Goal: Check status: Check status

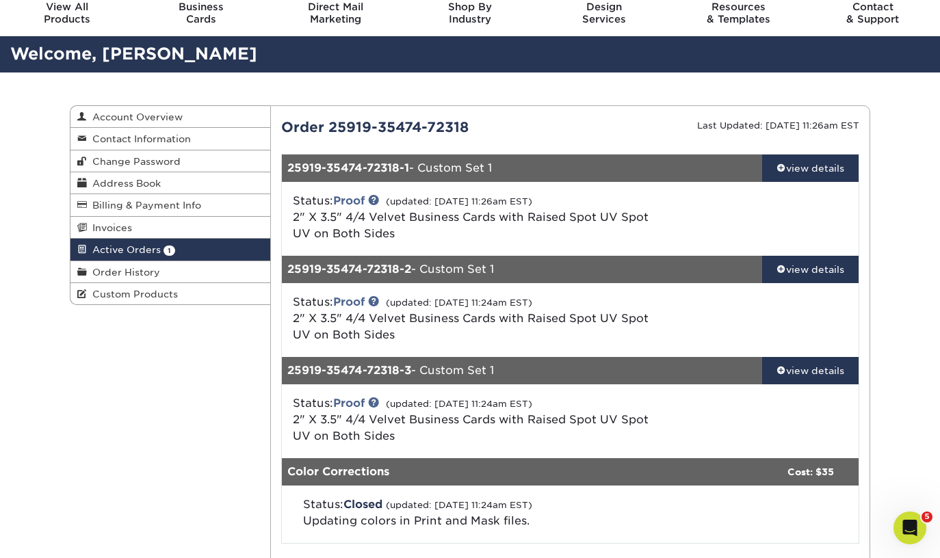
scroll to position [54, 0]
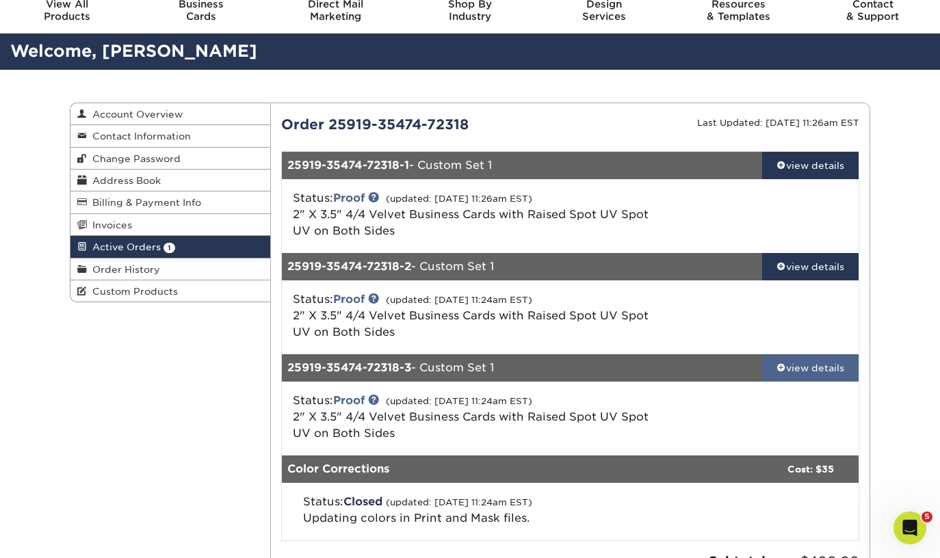
click at [837, 368] on div "view details" at bounding box center [810, 368] width 97 height 14
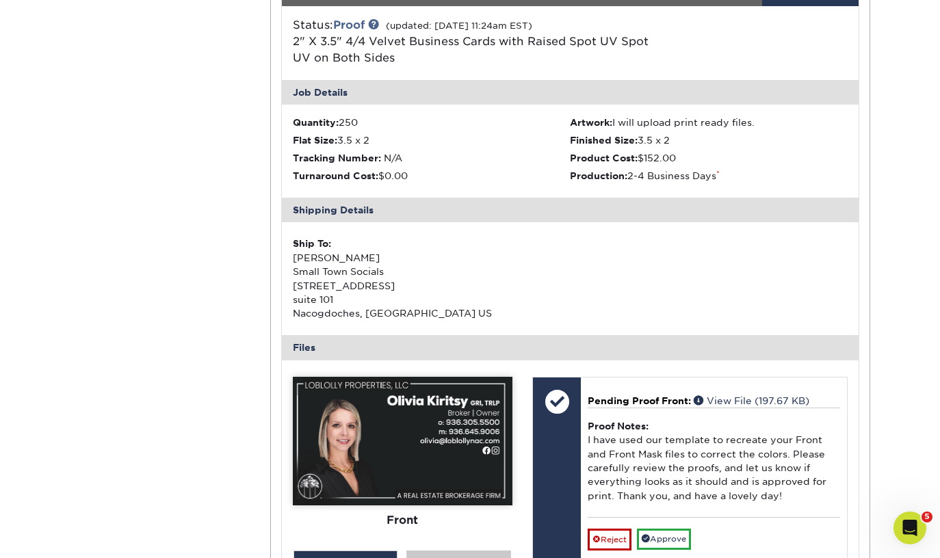
scroll to position [504, 0]
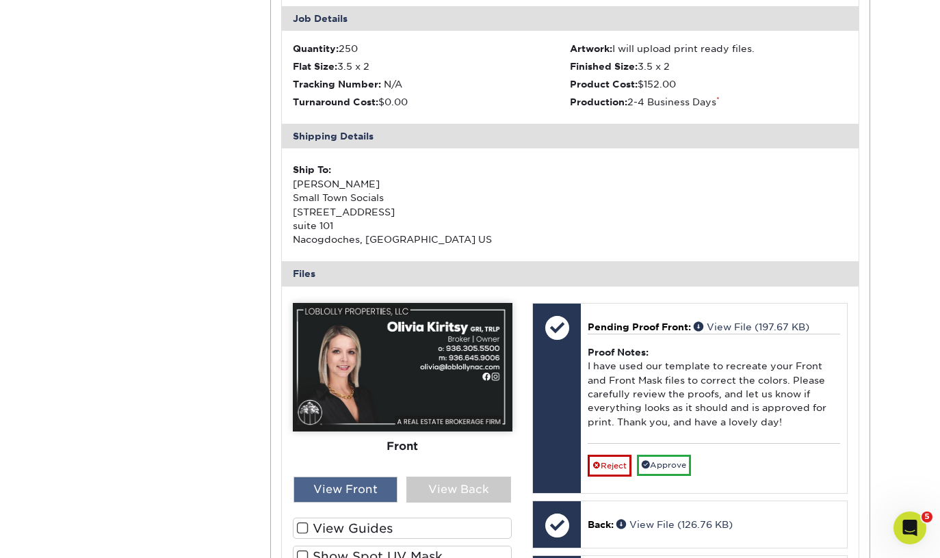
click at [358, 494] on div "View Front" at bounding box center [346, 490] width 105 height 26
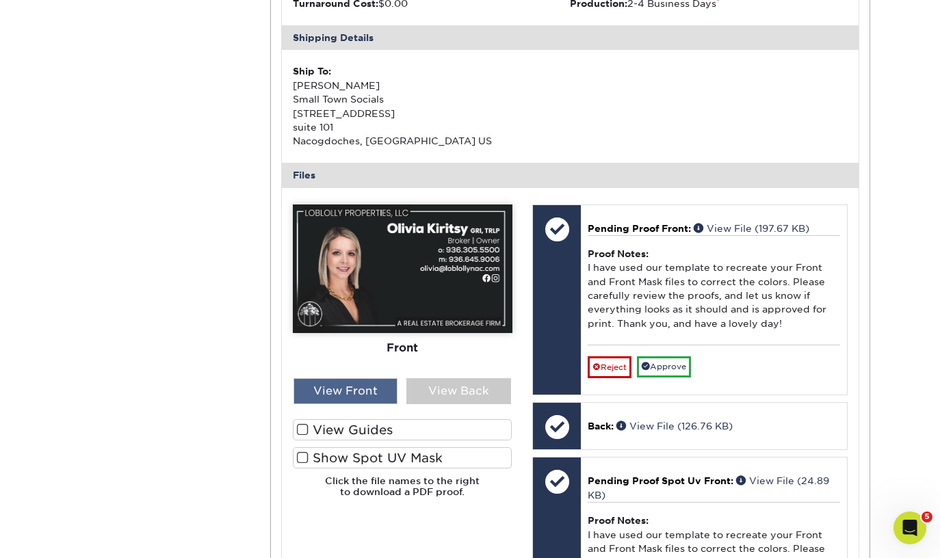
scroll to position [612, 0]
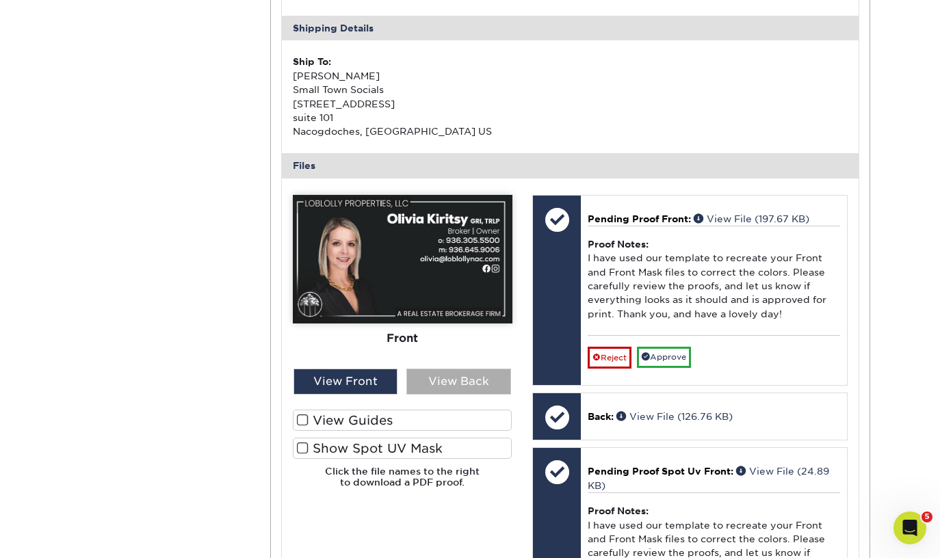
click at [464, 385] on div "View Back" at bounding box center [459, 382] width 105 height 26
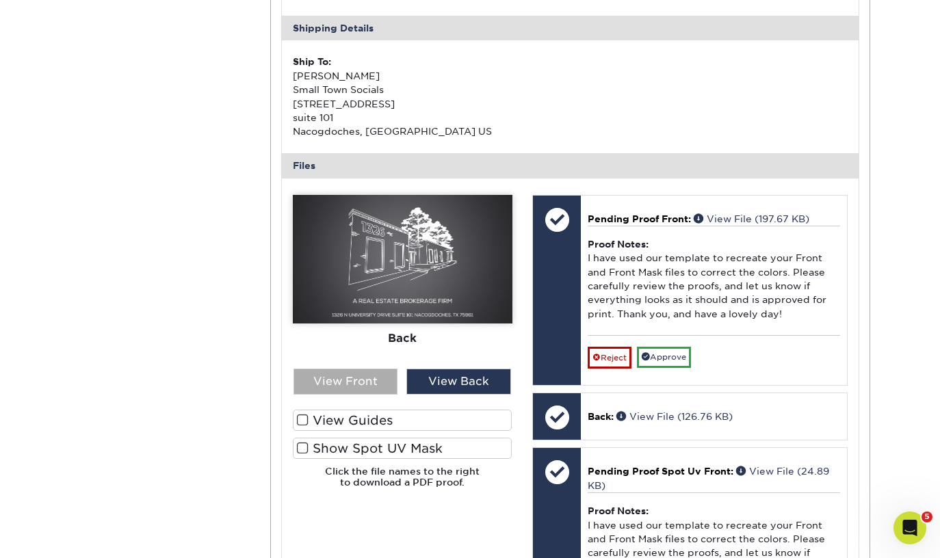
click at [374, 383] on div "View Front" at bounding box center [346, 382] width 105 height 26
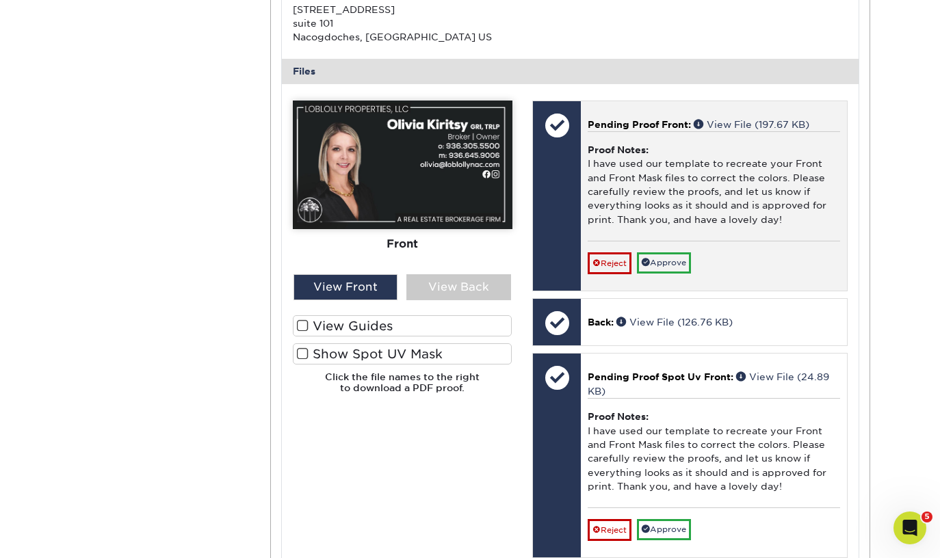
scroll to position [726, 0]
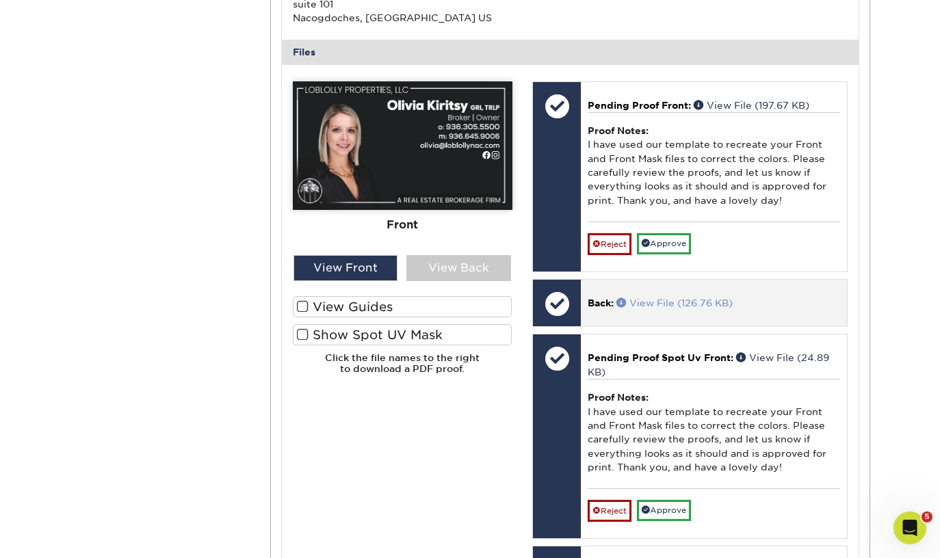
click at [654, 304] on link "View File (126.76 KB)" at bounding box center [675, 303] width 116 height 11
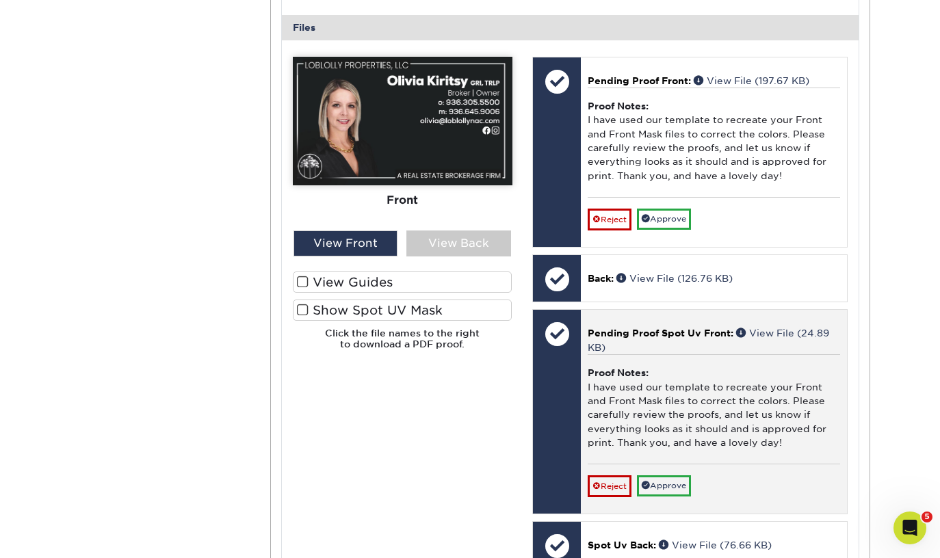
scroll to position [745, 0]
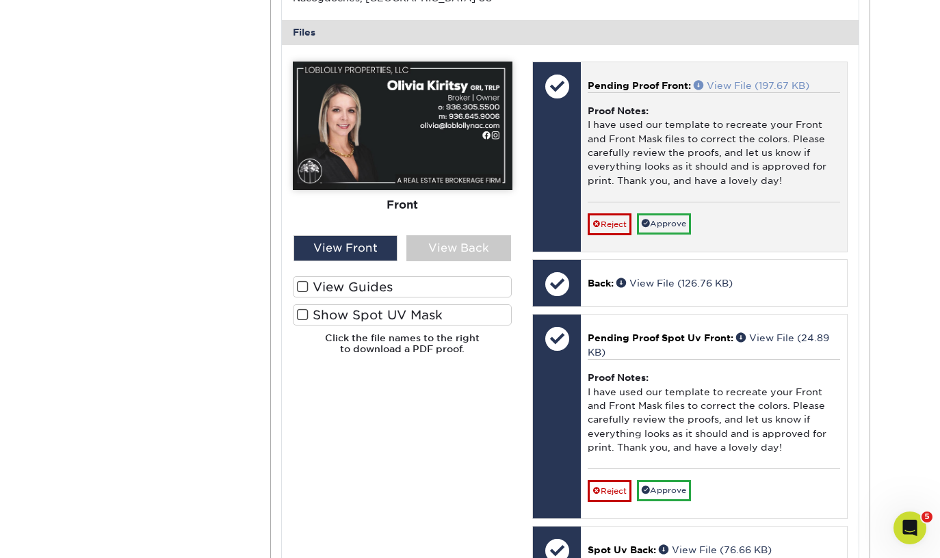
click at [763, 84] on link "View File (197.67 KB)" at bounding box center [752, 85] width 116 height 11
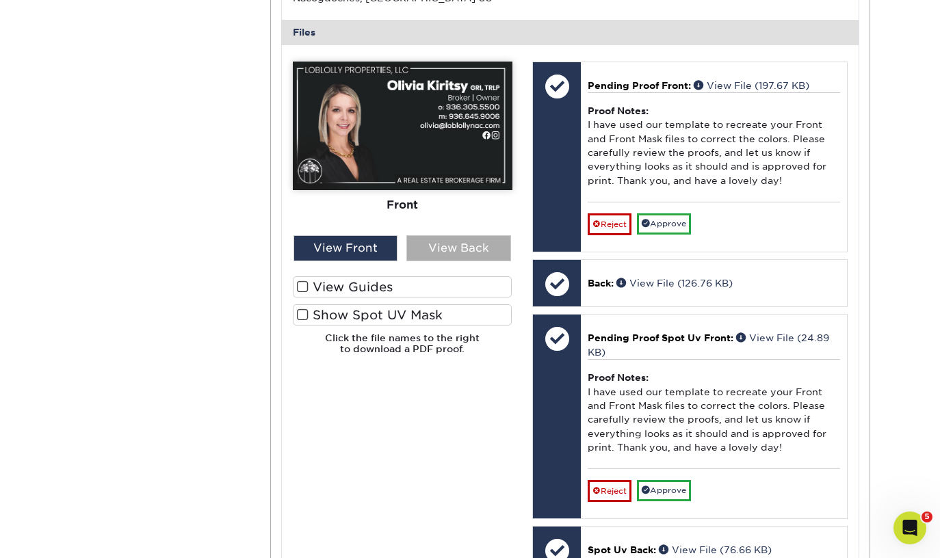
click at [461, 251] on div "View Back" at bounding box center [459, 248] width 105 height 26
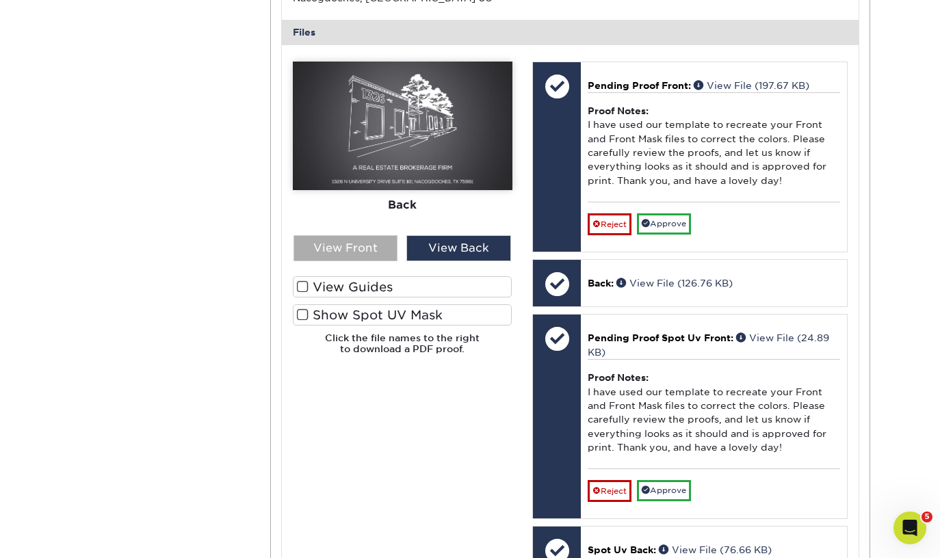
click at [384, 259] on div "View Front" at bounding box center [346, 248] width 105 height 26
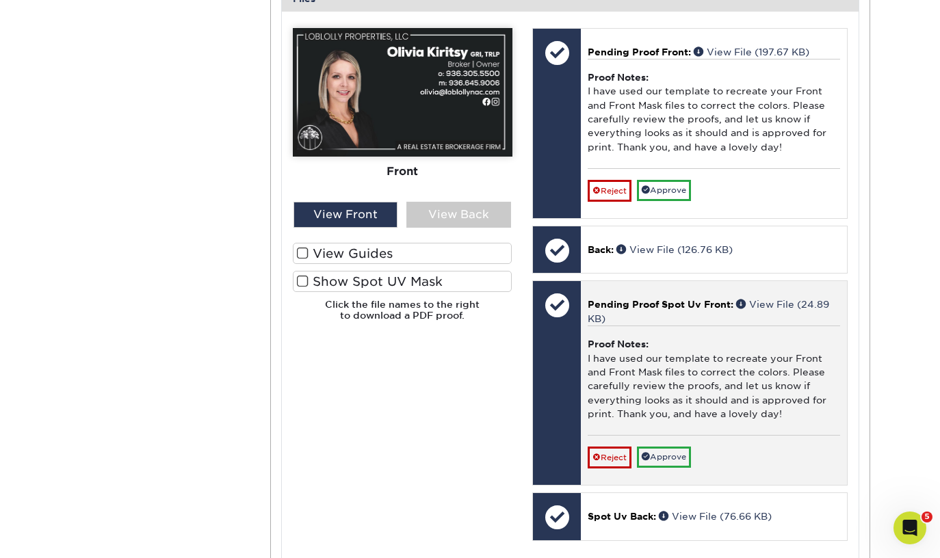
scroll to position [780, 0]
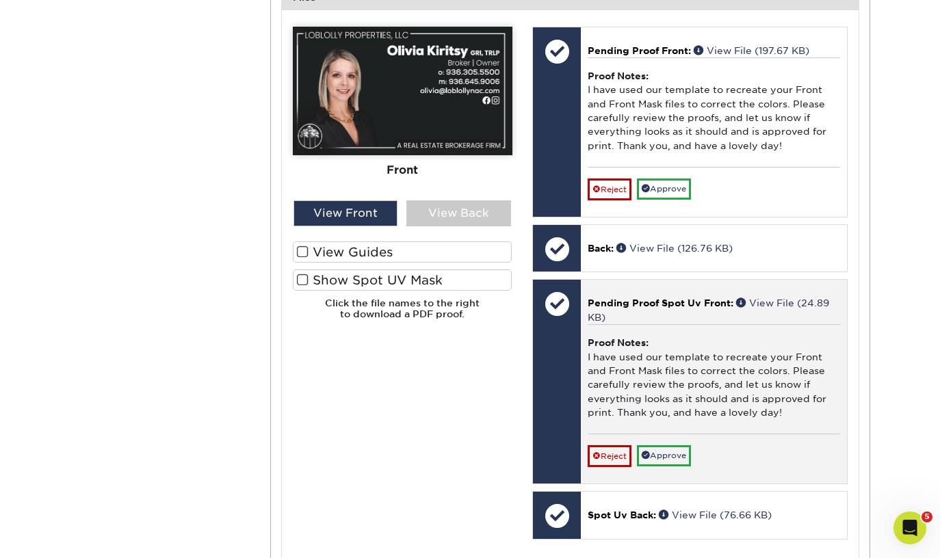
click at [768, 337] on div "Proof Notes: I have used our template to recreate your Front and Front Mask fil…" at bounding box center [714, 379] width 253 height 110
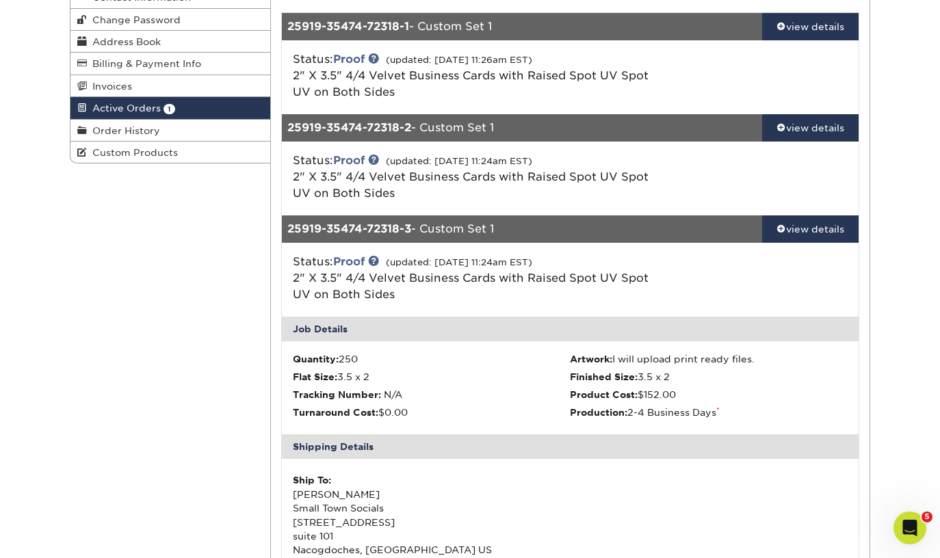
scroll to position [206, 0]
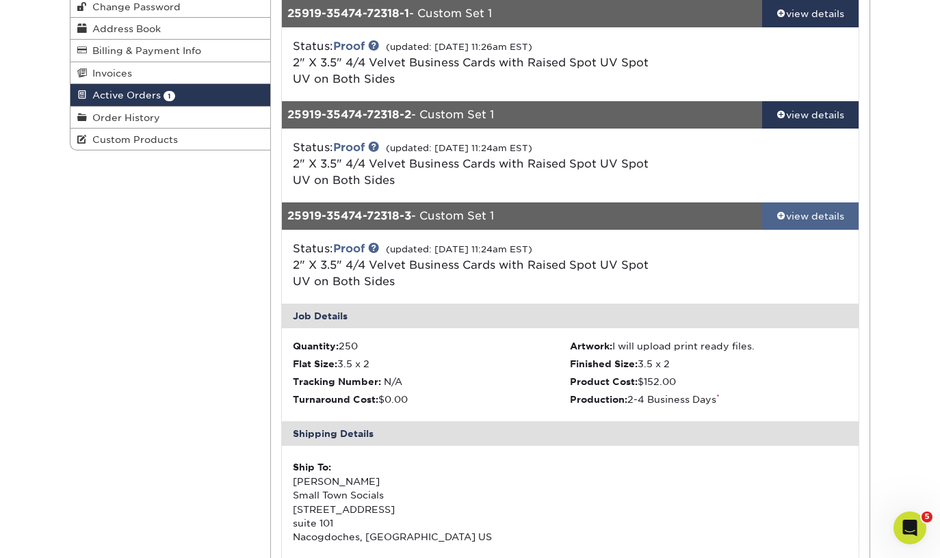
click at [775, 215] on div "view details" at bounding box center [810, 216] width 97 height 14
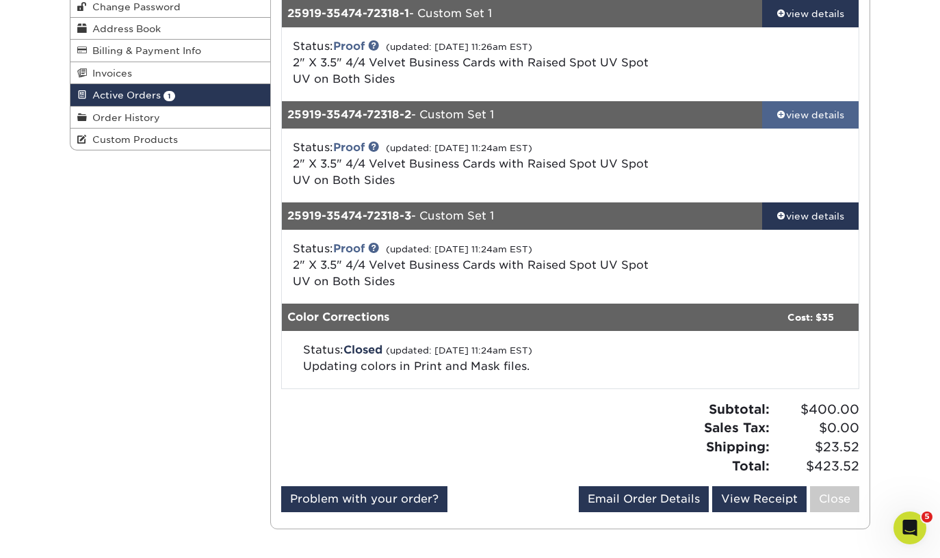
click at [782, 120] on div "view details" at bounding box center [810, 115] width 97 height 14
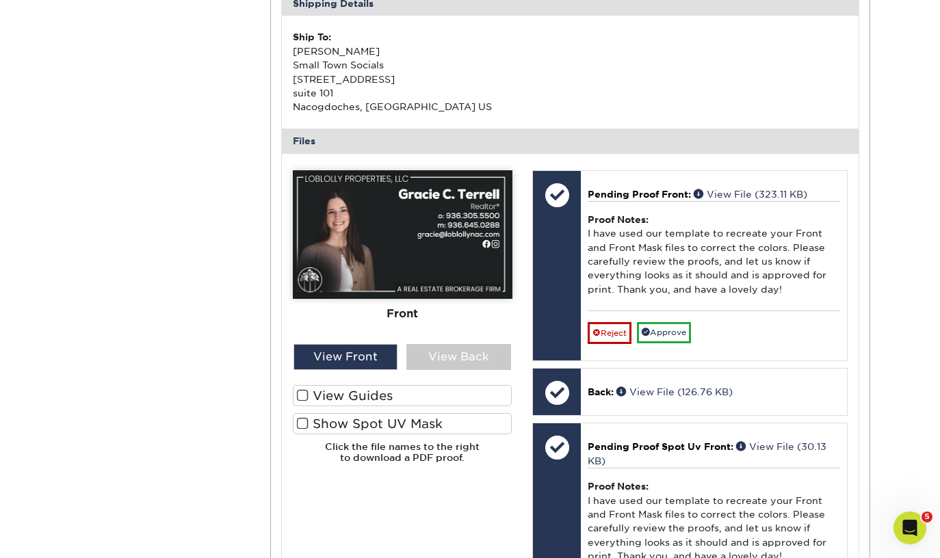
scroll to position [595, 0]
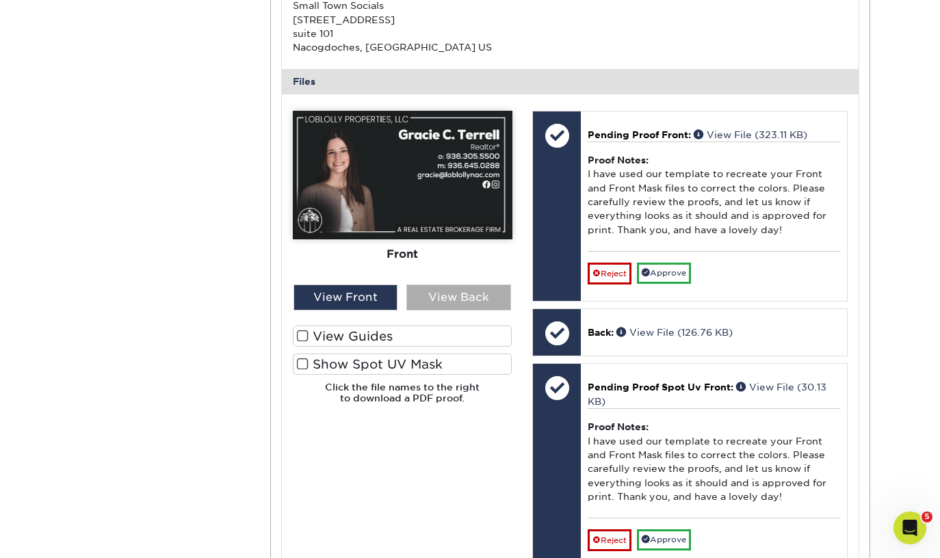
click at [441, 299] on div "View Back" at bounding box center [459, 298] width 105 height 26
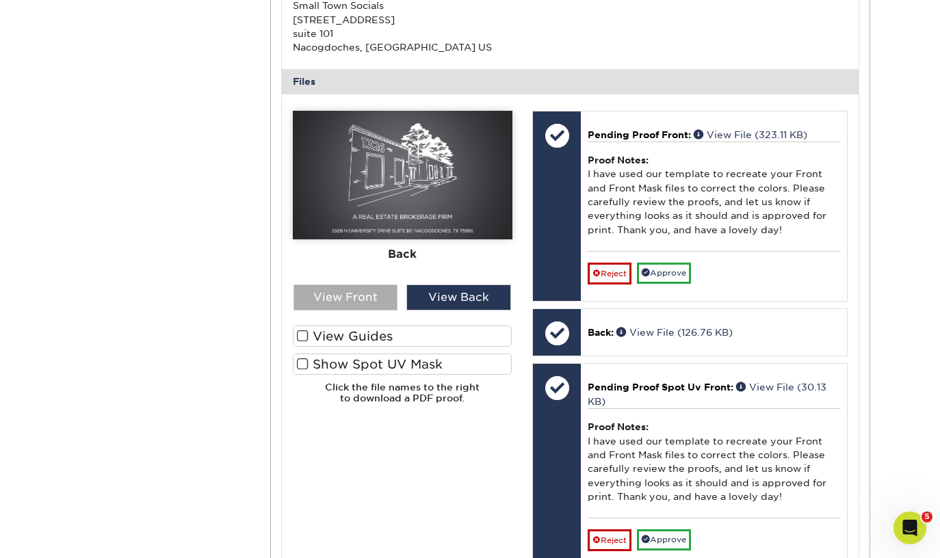
click at [357, 301] on div "View Front" at bounding box center [346, 298] width 105 height 26
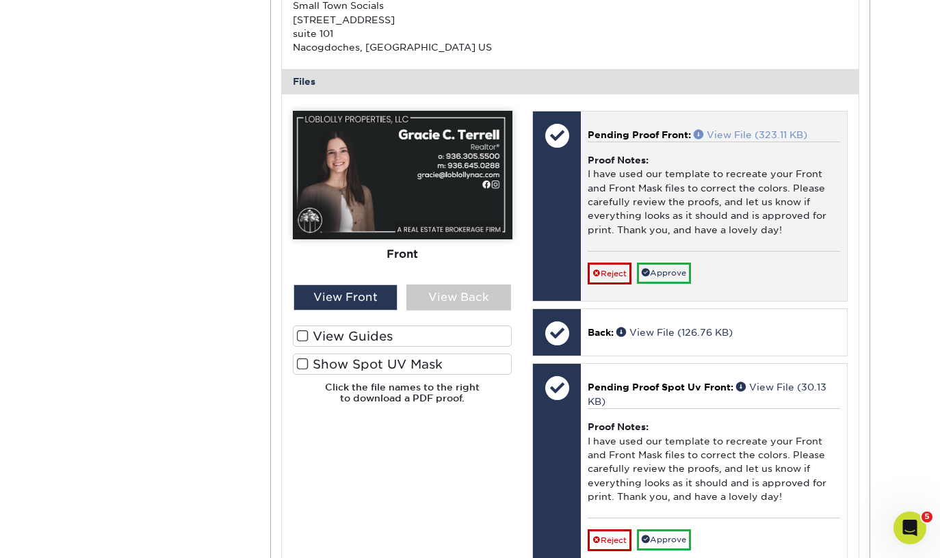
click at [754, 134] on link "View File (323.11 KB)" at bounding box center [751, 134] width 114 height 11
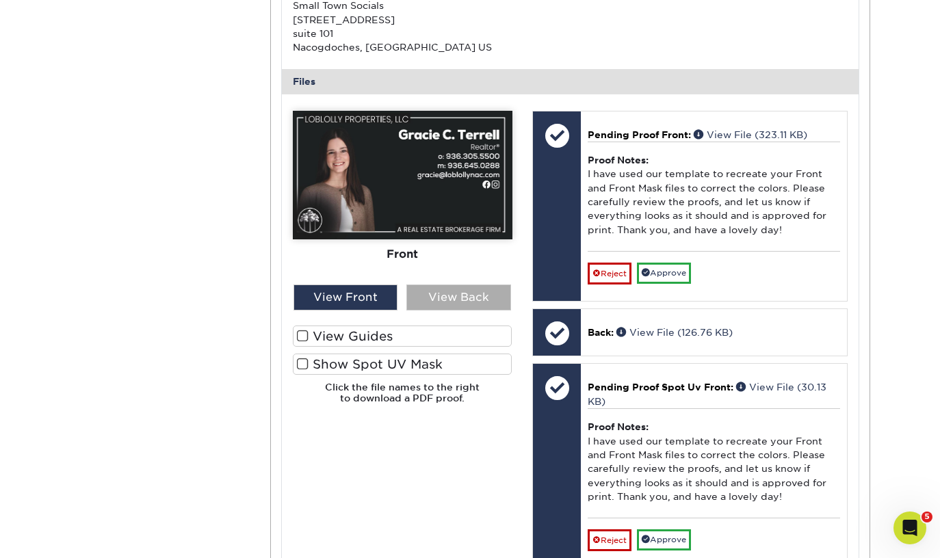
click at [463, 296] on div "View Back" at bounding box center [459, 298] width 105 height 26
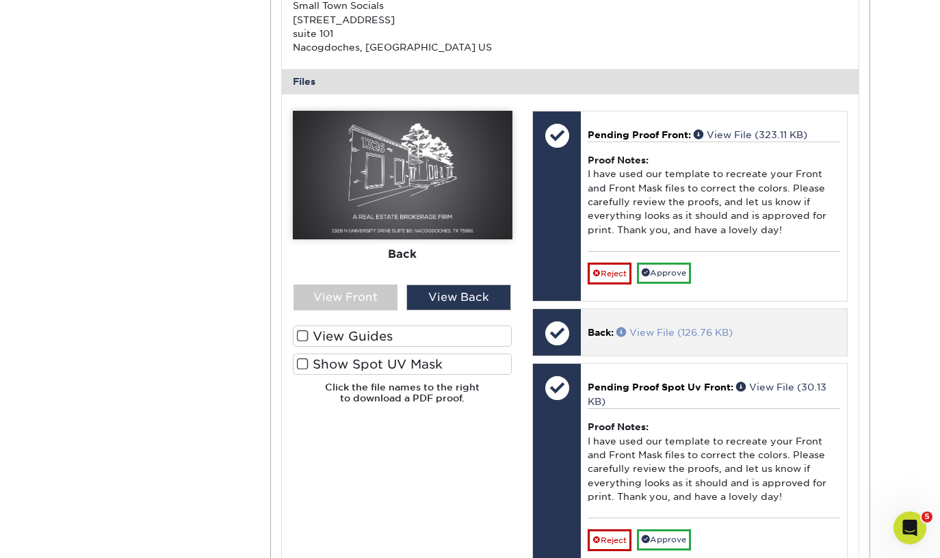
click at [687, 329] on link "View File (126.76 KB)" at bounding box center [675, 332] width 116 height 11
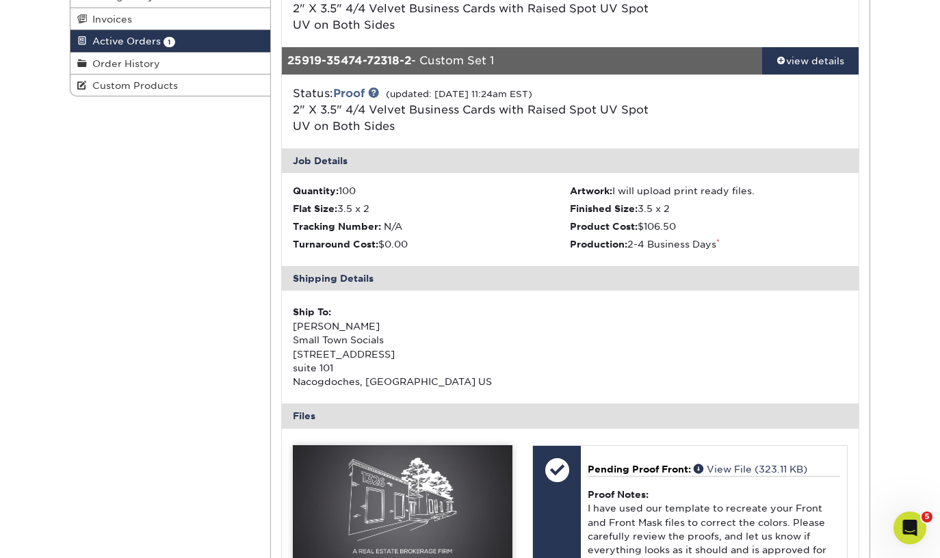
scroll to position [235, 0]
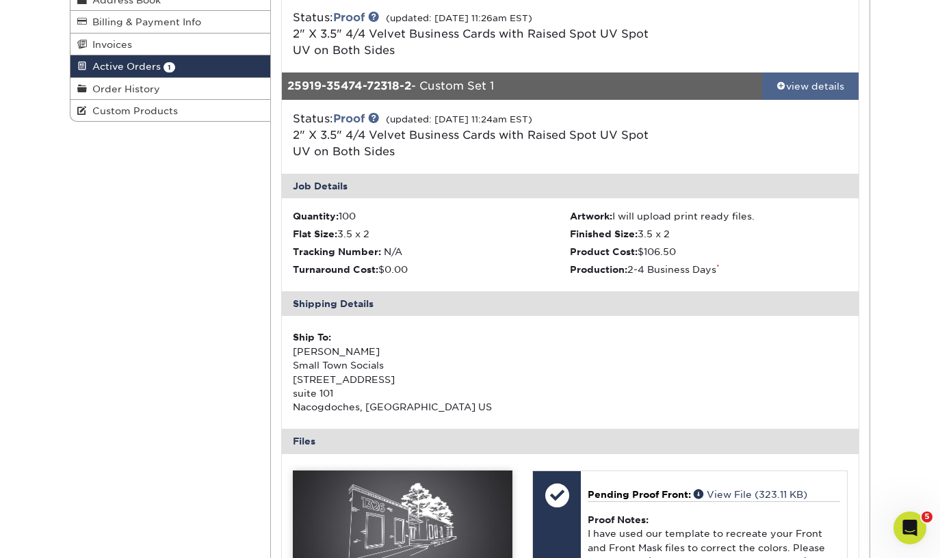
click at [827, 86] on div "view details" at bounding box center [810, 86] width 97 height 14
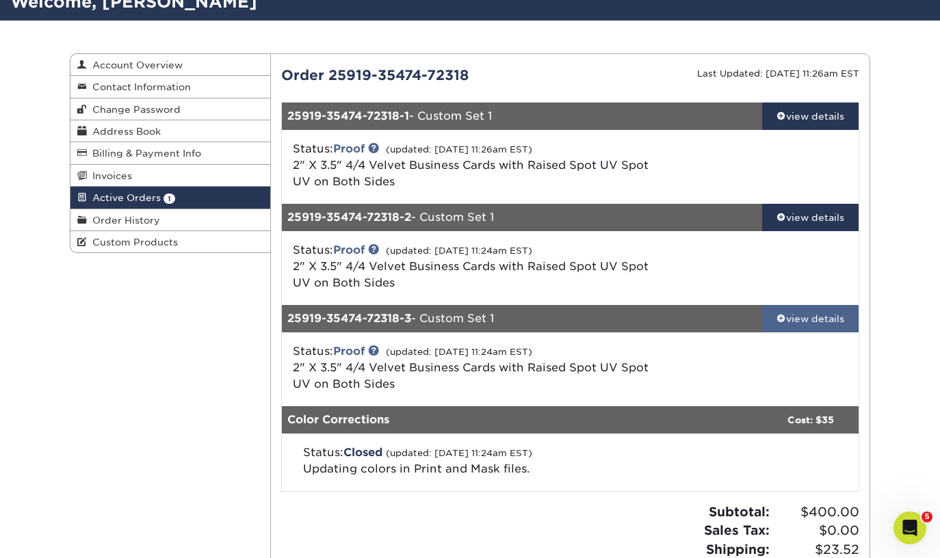
scroll to position [42, 0]
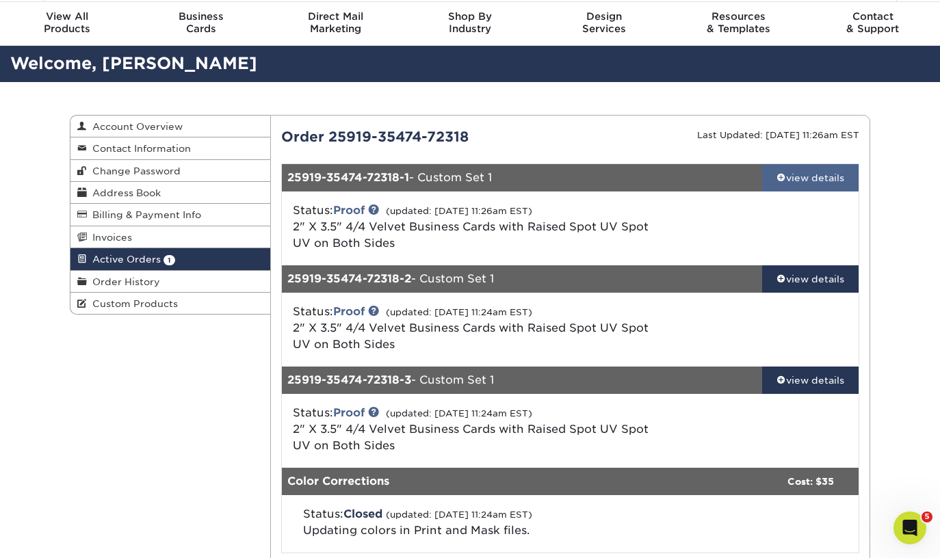
click at [797, 181] on div "view details" at bounding box center [810, 178] width 97 height 14
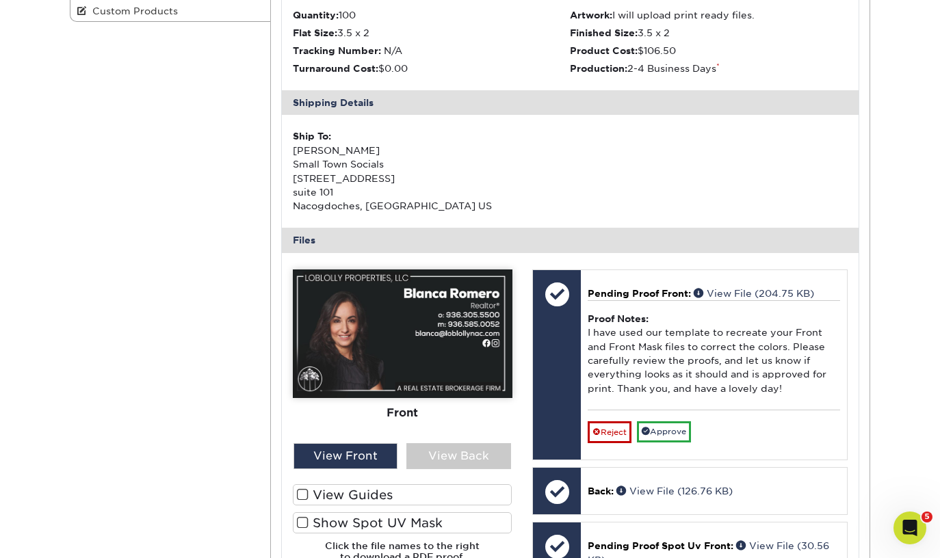
scroll to position [442, 0]
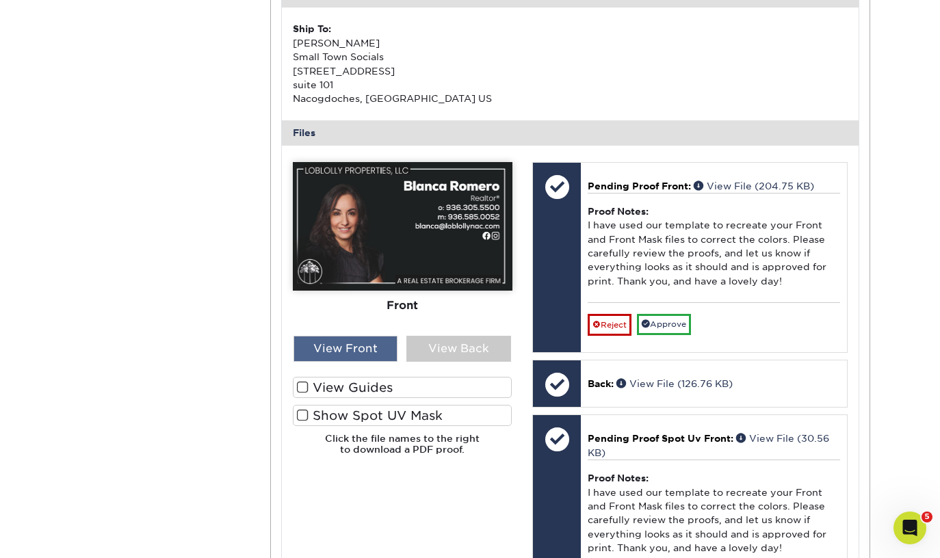
click at [347, 346] on div "View Front" at bounding box center [346, 349] width 105 height 26
click at [359, 344] on div "View Front" at bounding box center [346, 349] width 105 height 26
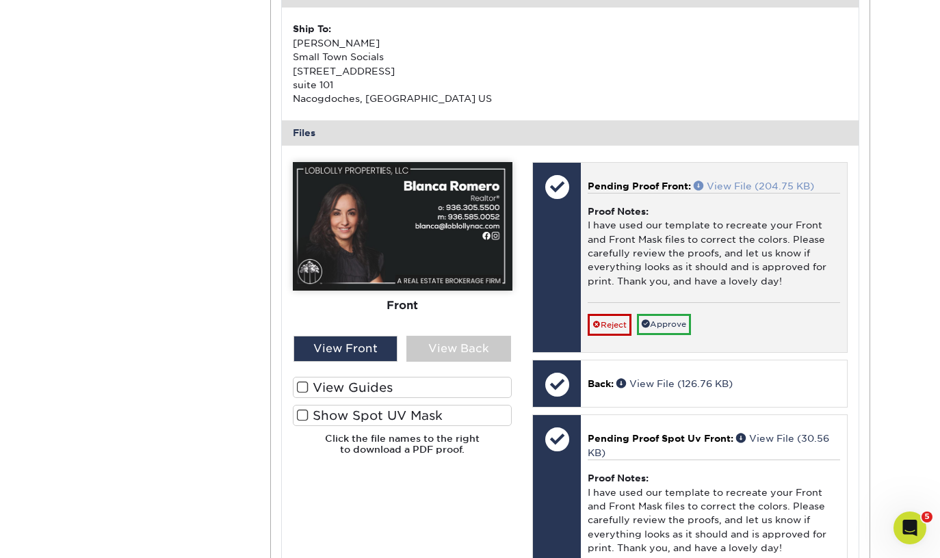
click at [787, 181] on link "View File (204.75 KB)" at bounding box center [754, 186] width 120 height 11
